Goal: Obtain resource: Download file/media

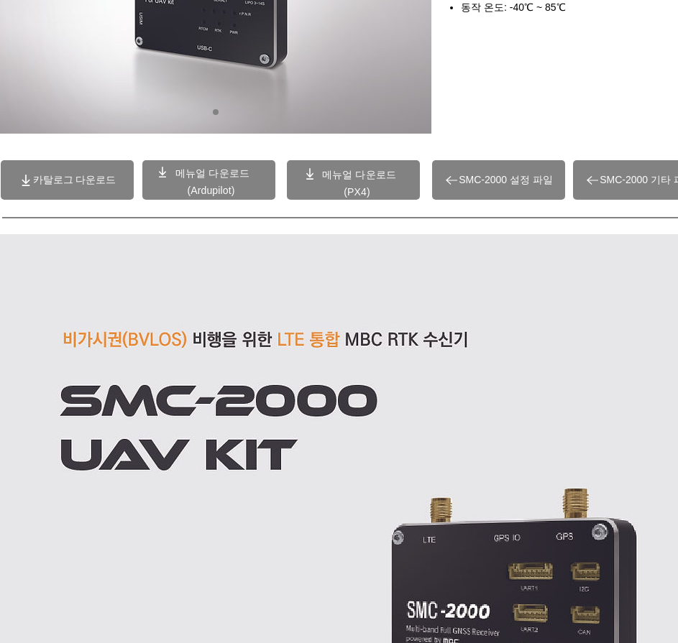
click at [86, 180] on span "카탈로그 다운로드" at bounding box center [74, 180] width 83 height 13
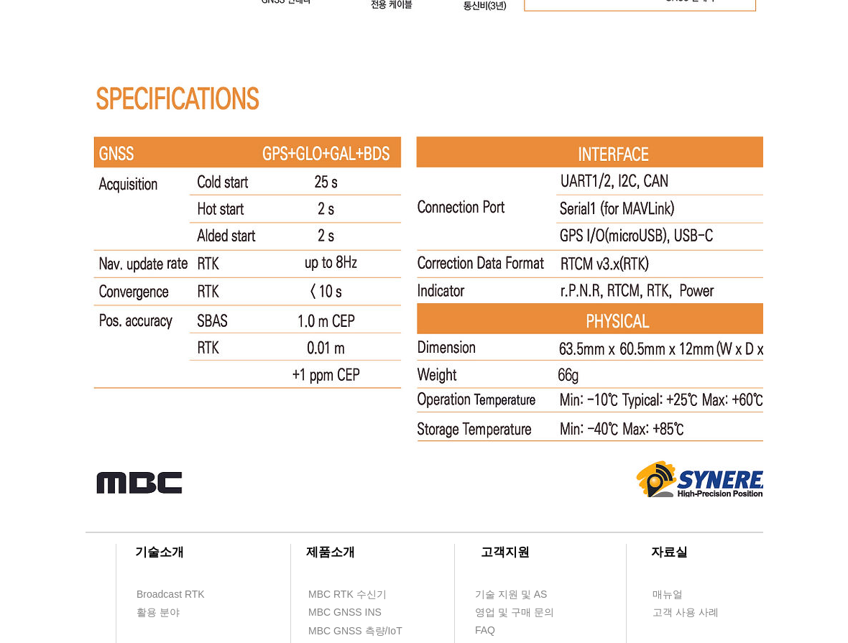
scroll to position [9158, 0]
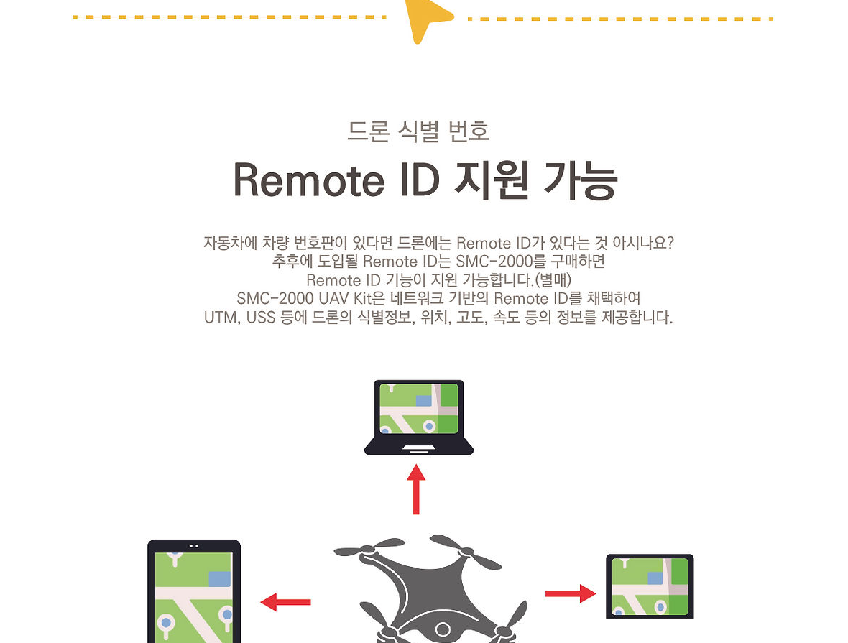
scroll to position [3623, 0]
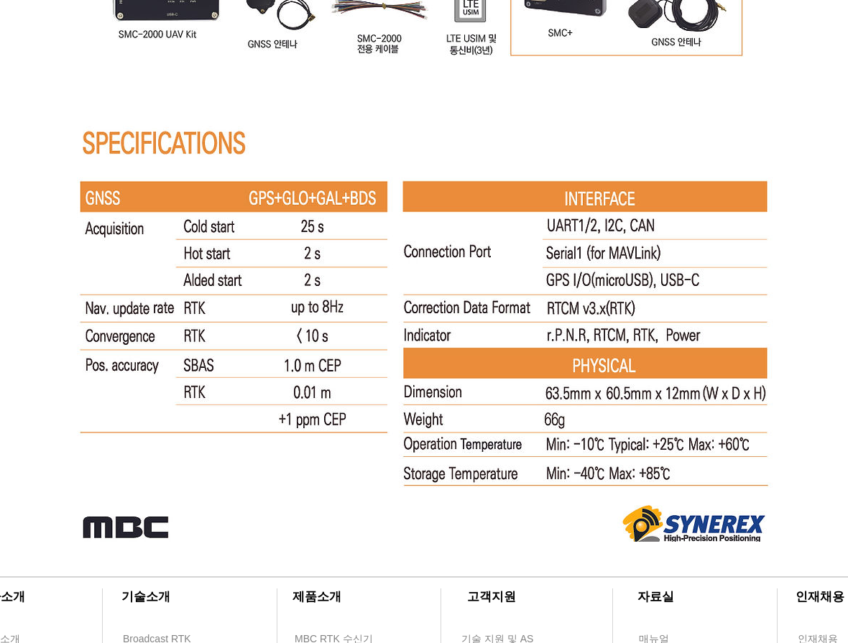
scroll to position [9160, 0]
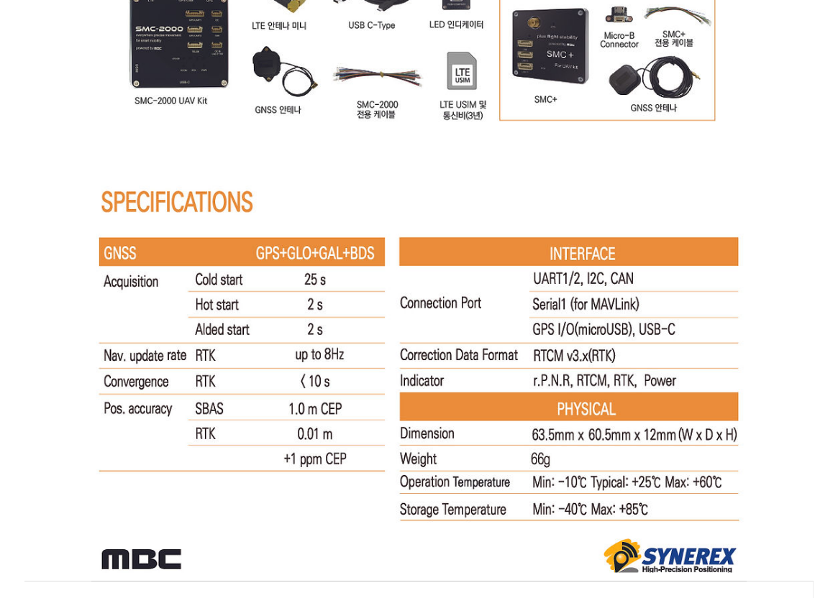
scroll to position [9232, 0]
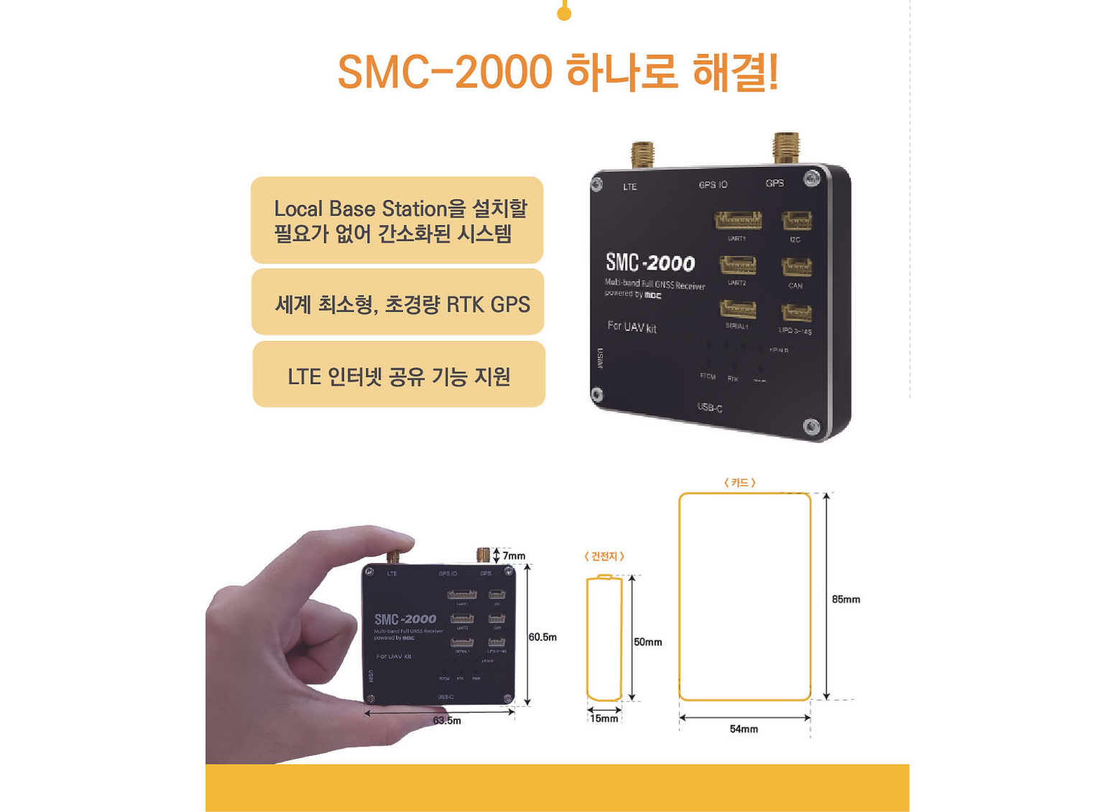
scroll to position [5909, 0]
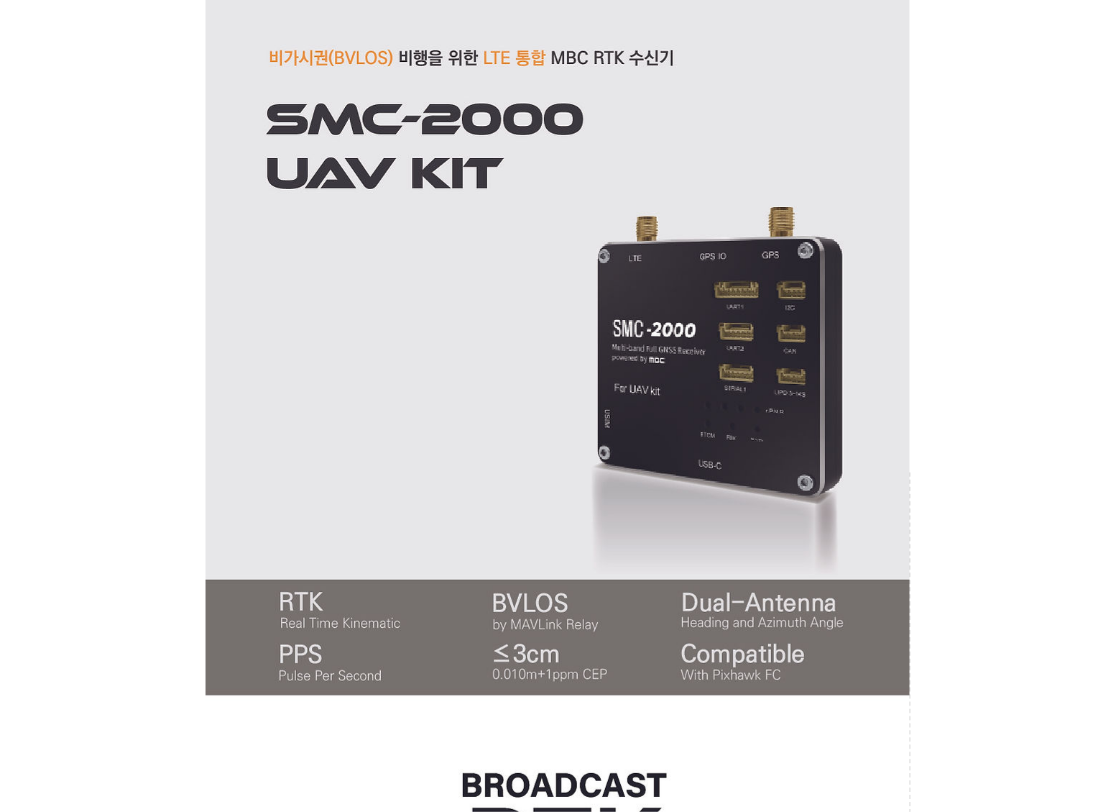
scroll to position [556, 0]
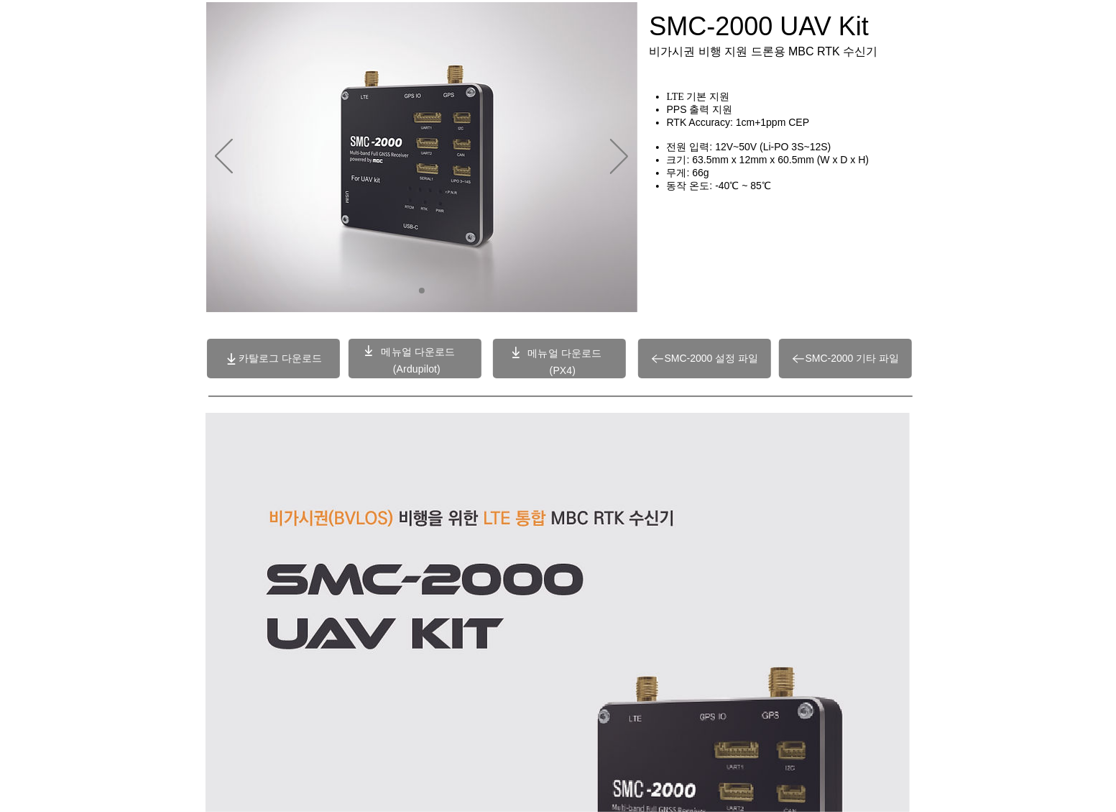
scroll to position [0, 0]
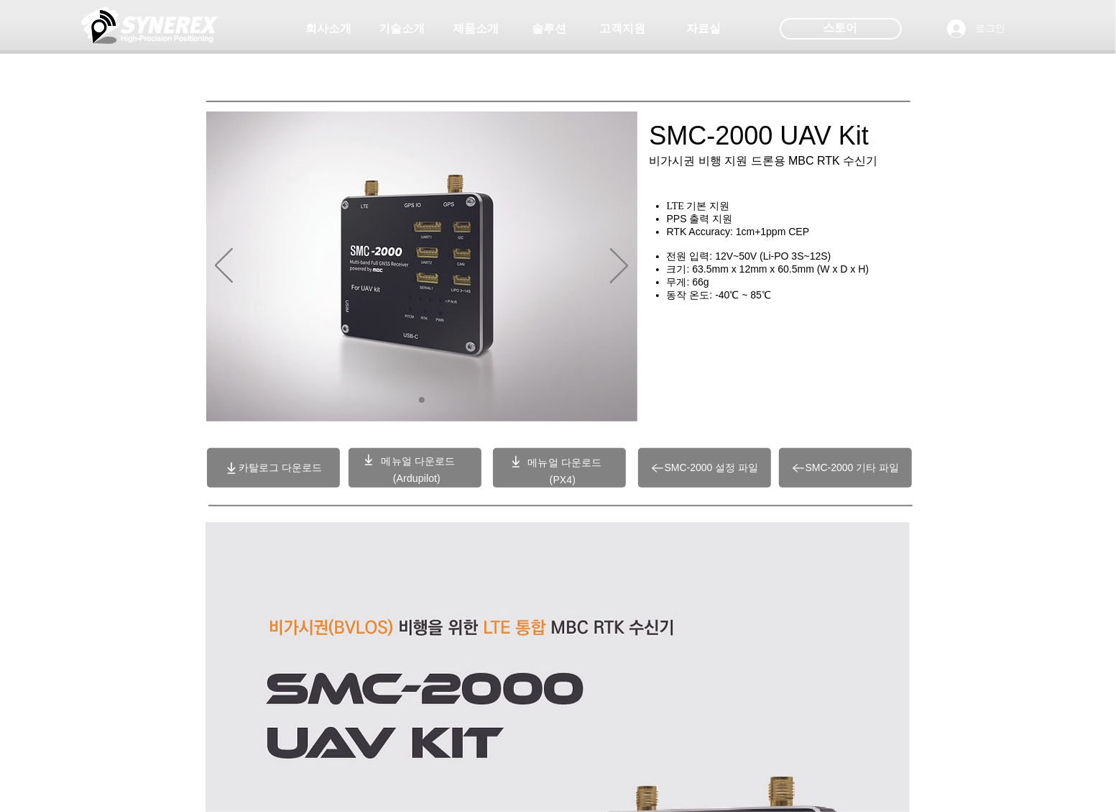
click at [677, 364] on div "main content" at bounding box center [558, 327] width 1116 height 214
click at [409, 473] on span "(Ardupilot)" at bounding box center [416, 478] width 47 height 12
click at [677, 277] on div "main content" at bounding box center [558, 327] width 1116 height 214
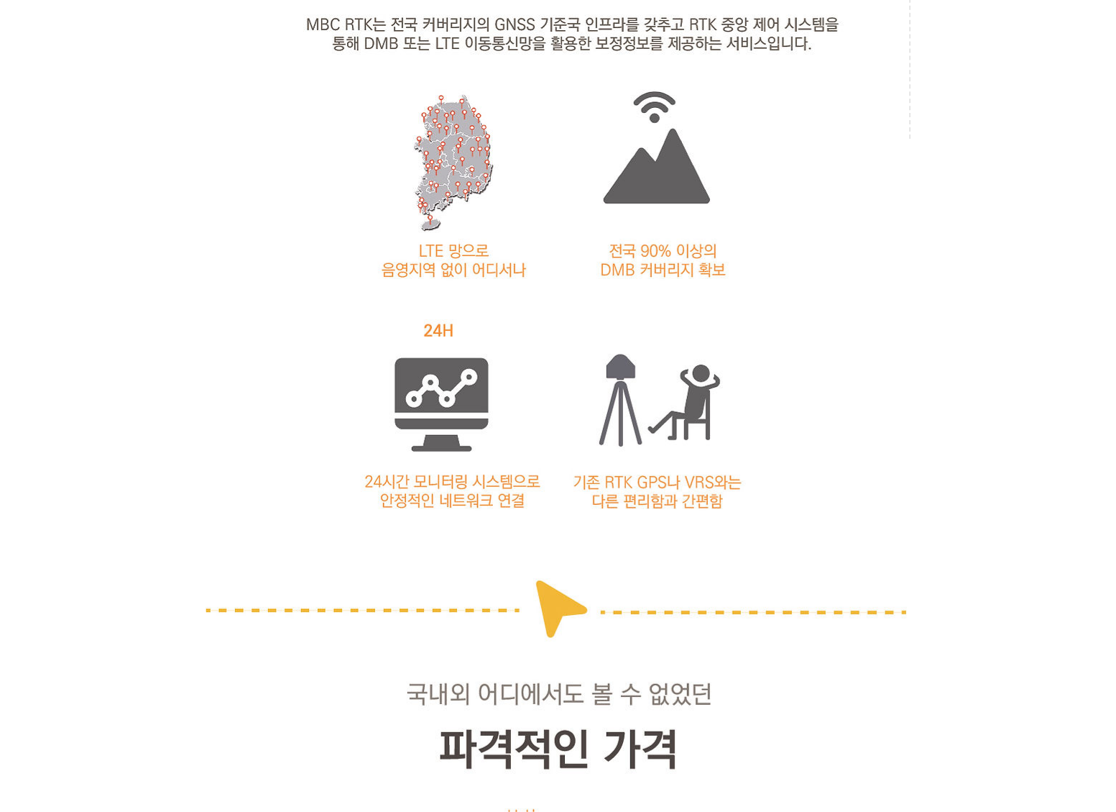
scroll to position [1629, 0]
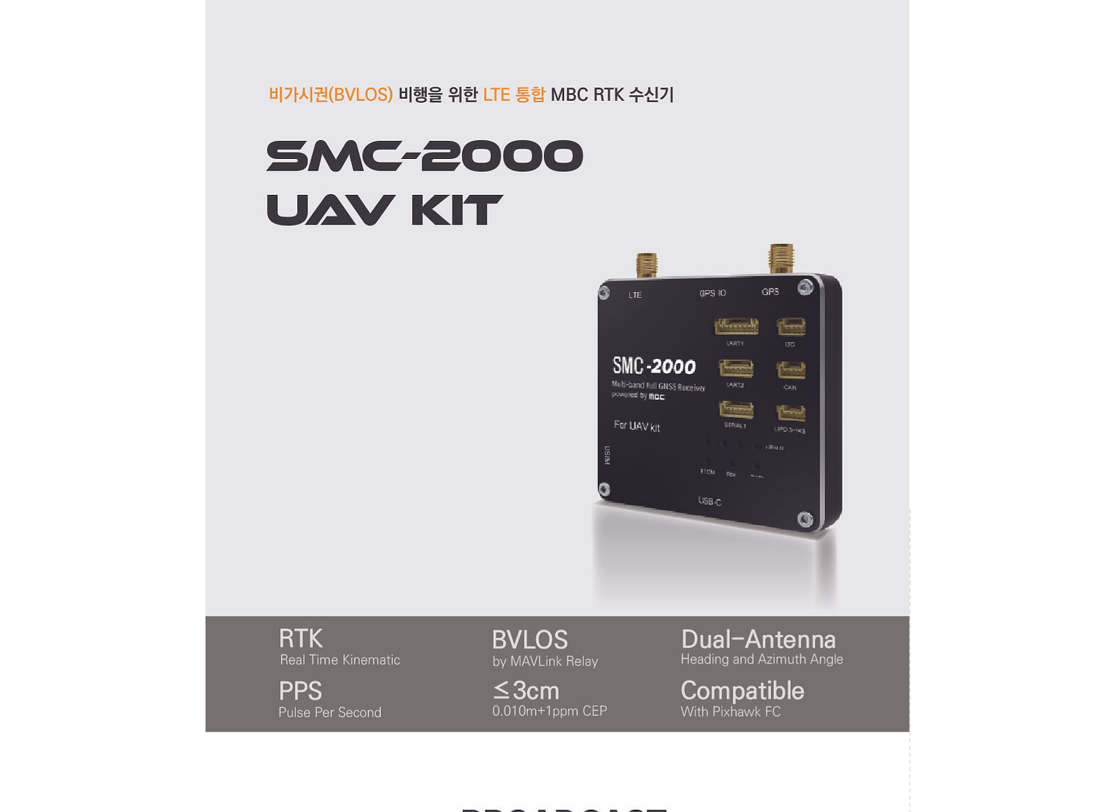
scroll to position [575, 0]
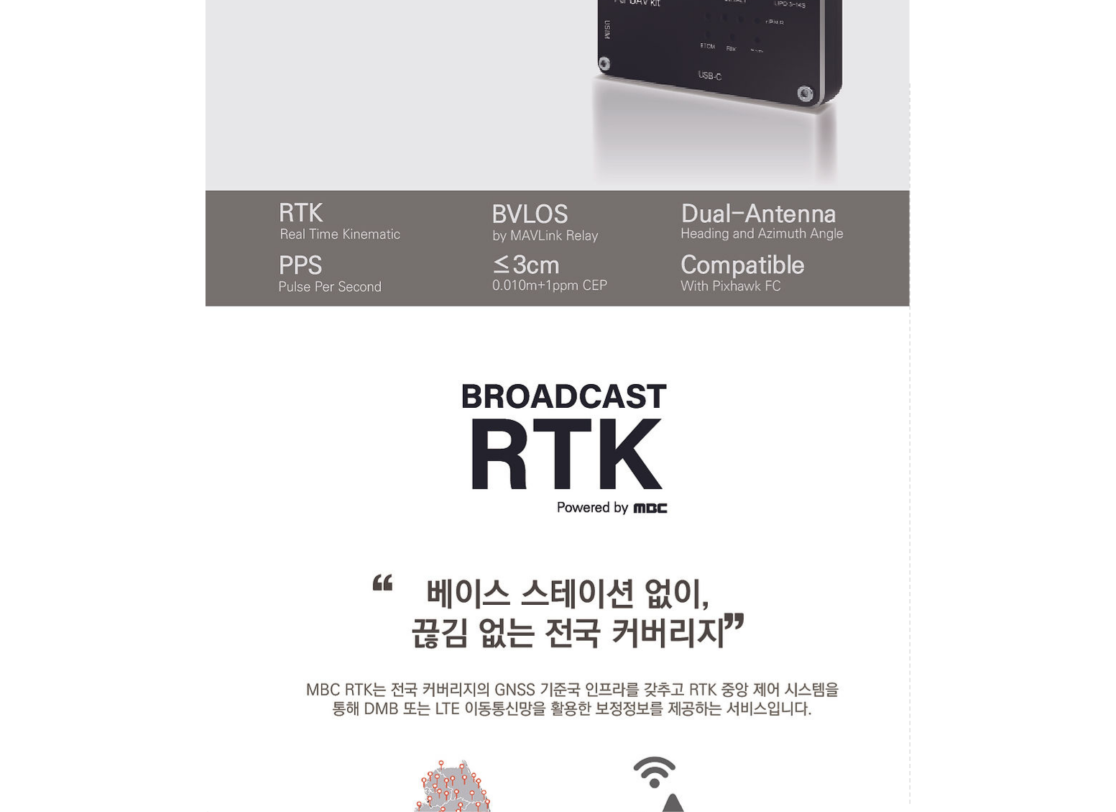
scroll to position [863, 0]
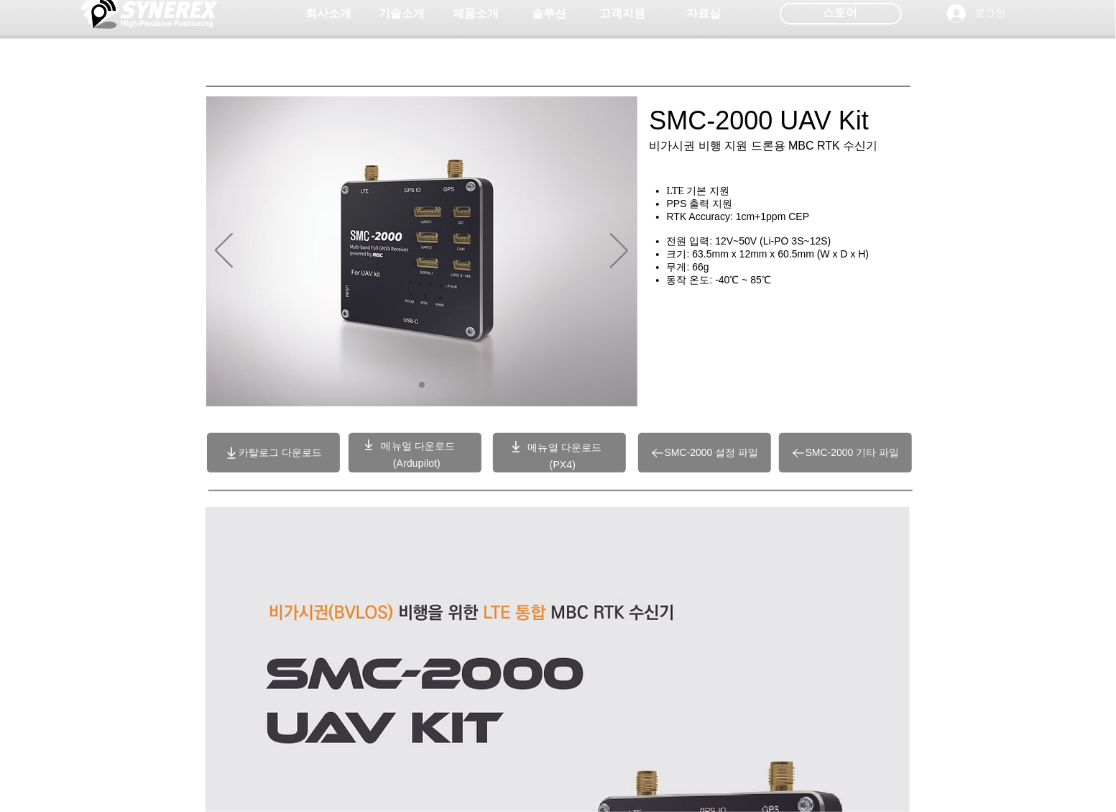
scroll to position [0, 0]
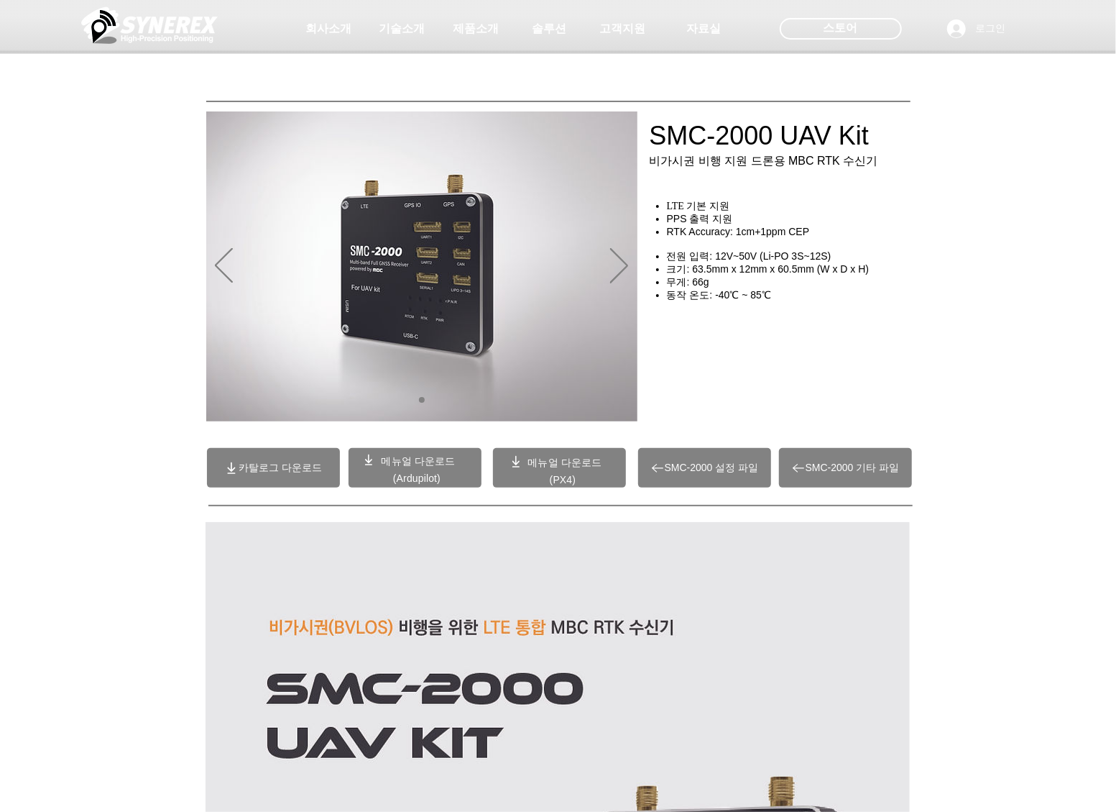
click at [395, 469] on span at bounding box center [415, 468] width 133 height 40
click at [677, 354] on div "main content" at bounding box center [558, 327] width 1116 height 214
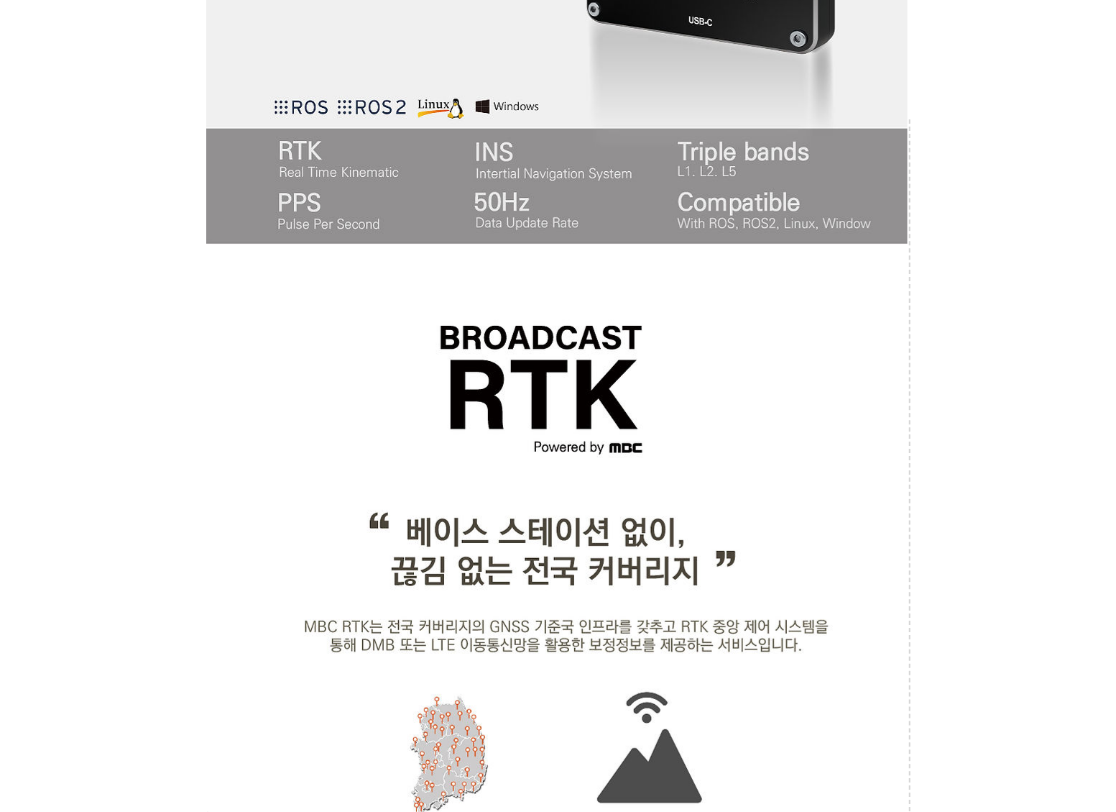
scroll to position [671, 0]
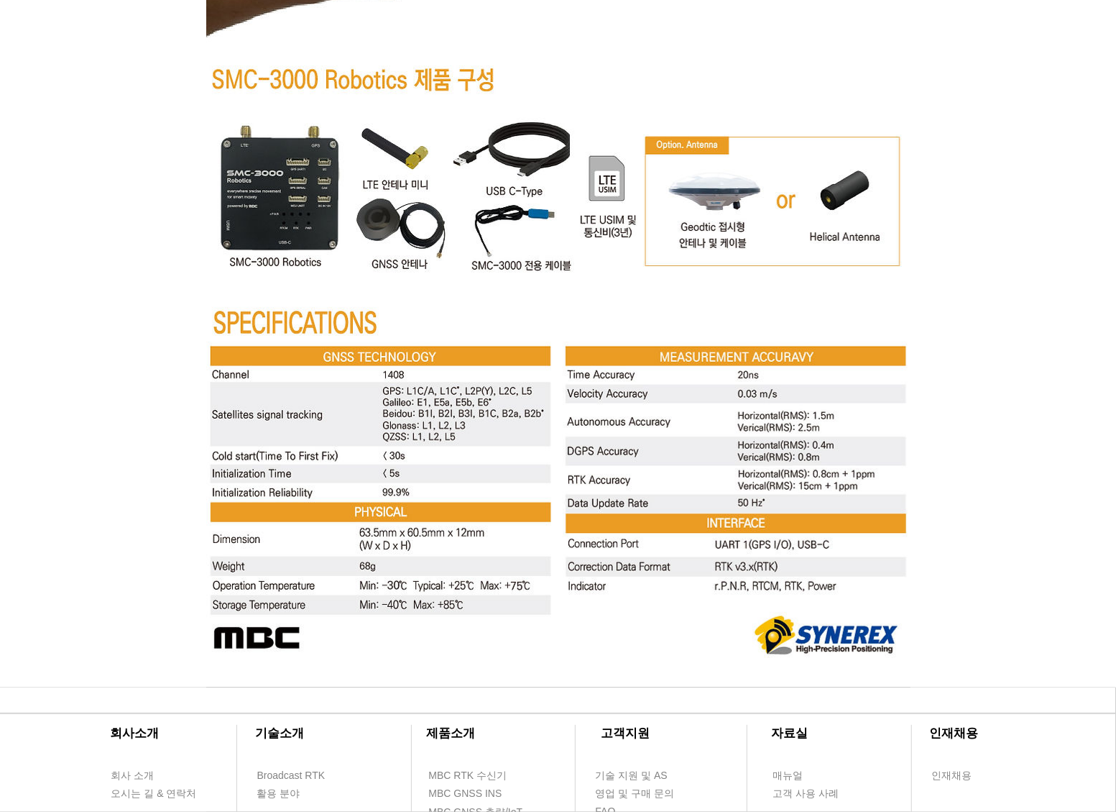
scroll to position [5280, 0]
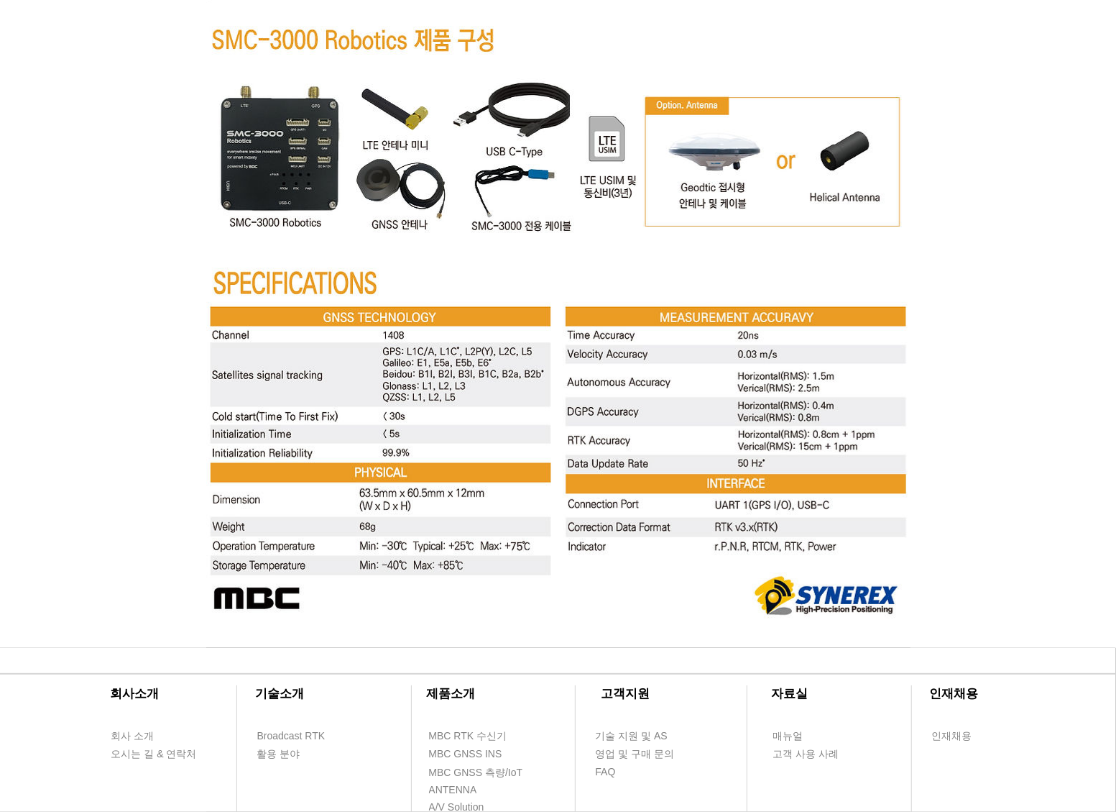
scroll to position [5262, 0]
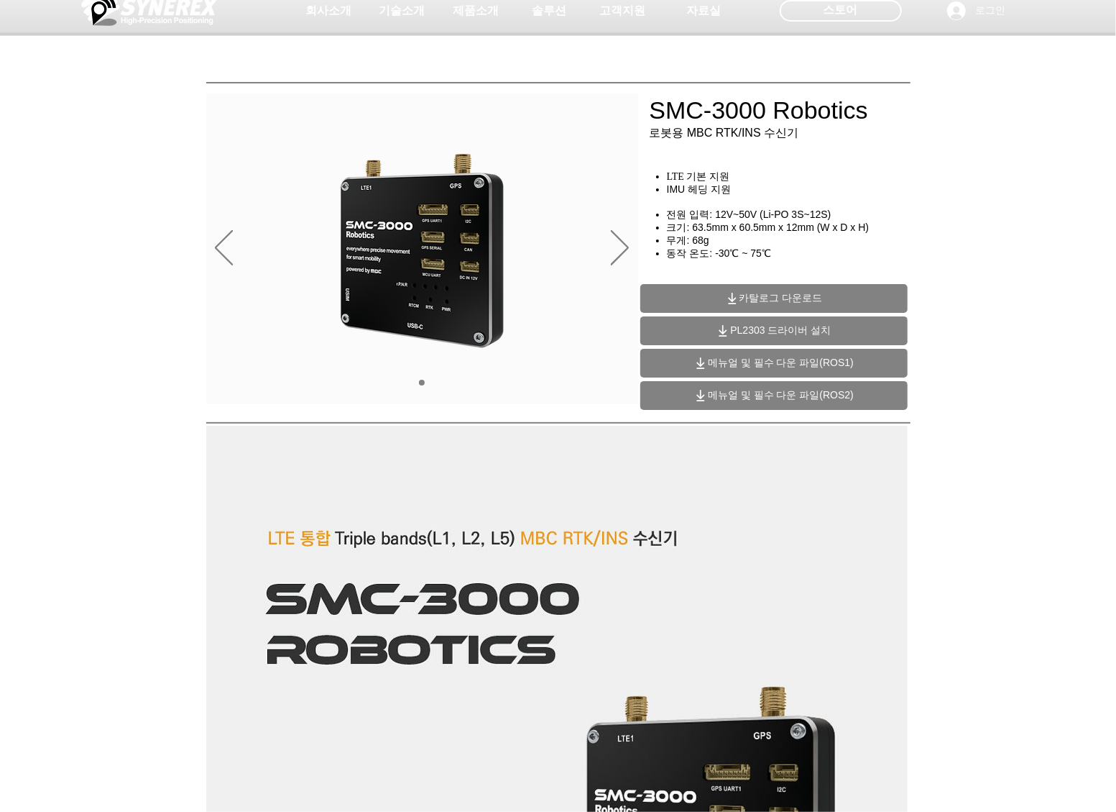
scroll to position [0, 0]
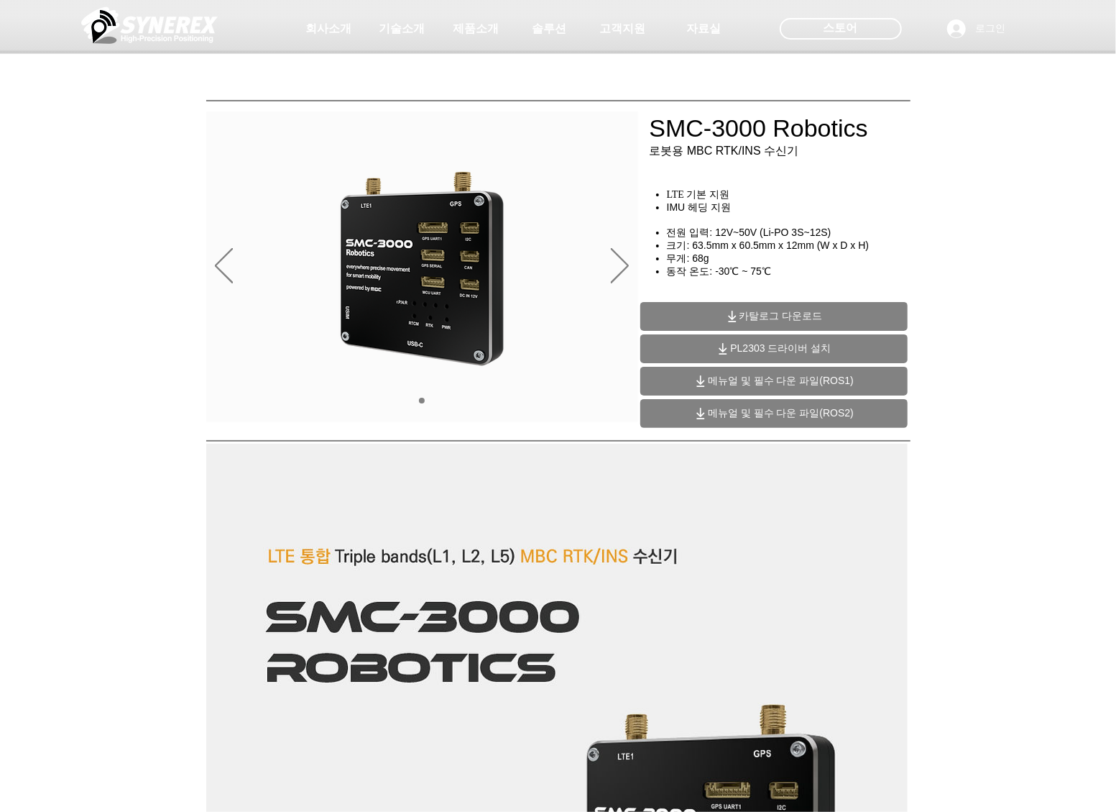
click at [1045, 266] on div "main content" at bounding box center [558, 327] width 1116 height 215
click at [812, 311] on span "카탈로그 다운로드" at bounding box center [781, 316] width 83 height 13
click at [713, 380] on span "메뉴얼 및 필수 다운 파일(ROS1)" at bounding box center [781, 381] width 146 height 13
click at [779, 412] on span "메뉴얼 및 필수 다운 파일(ROS2)" at bounding box center [781, 413] width 146 height 13
